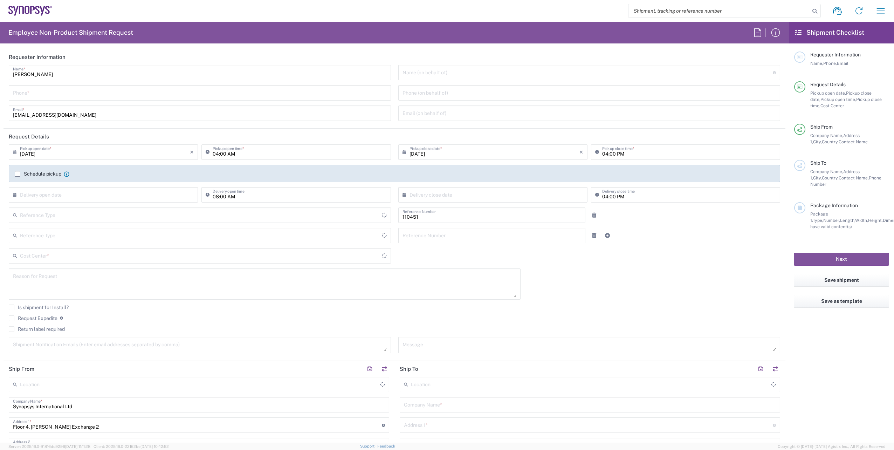
type input "Department"
type input "[GEOGRAPHIC_DATA]"
type input "Delivered at Place"
type input "[GEOGRAPHIC_DATA]"
type input "IE04, FAC, IE02, Dublin 110451"
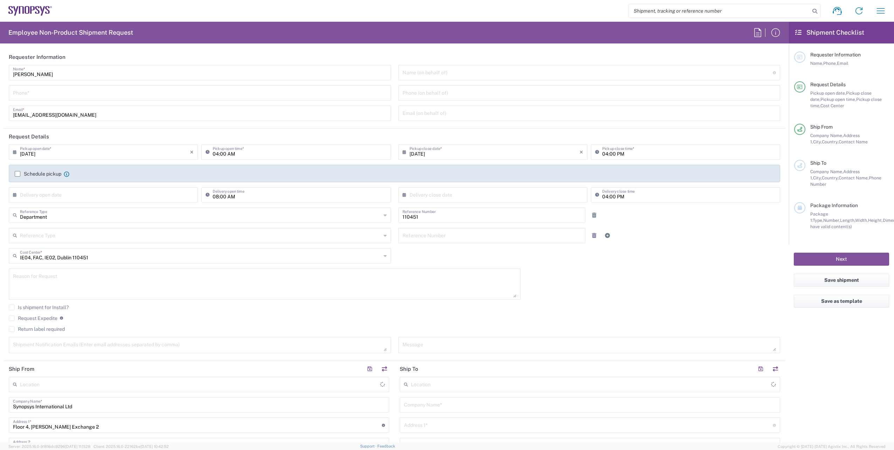
type input "[GEOGRAPHIC_DATA] IE02"
